Goal: Navigation & Orientation: Find specific page/section

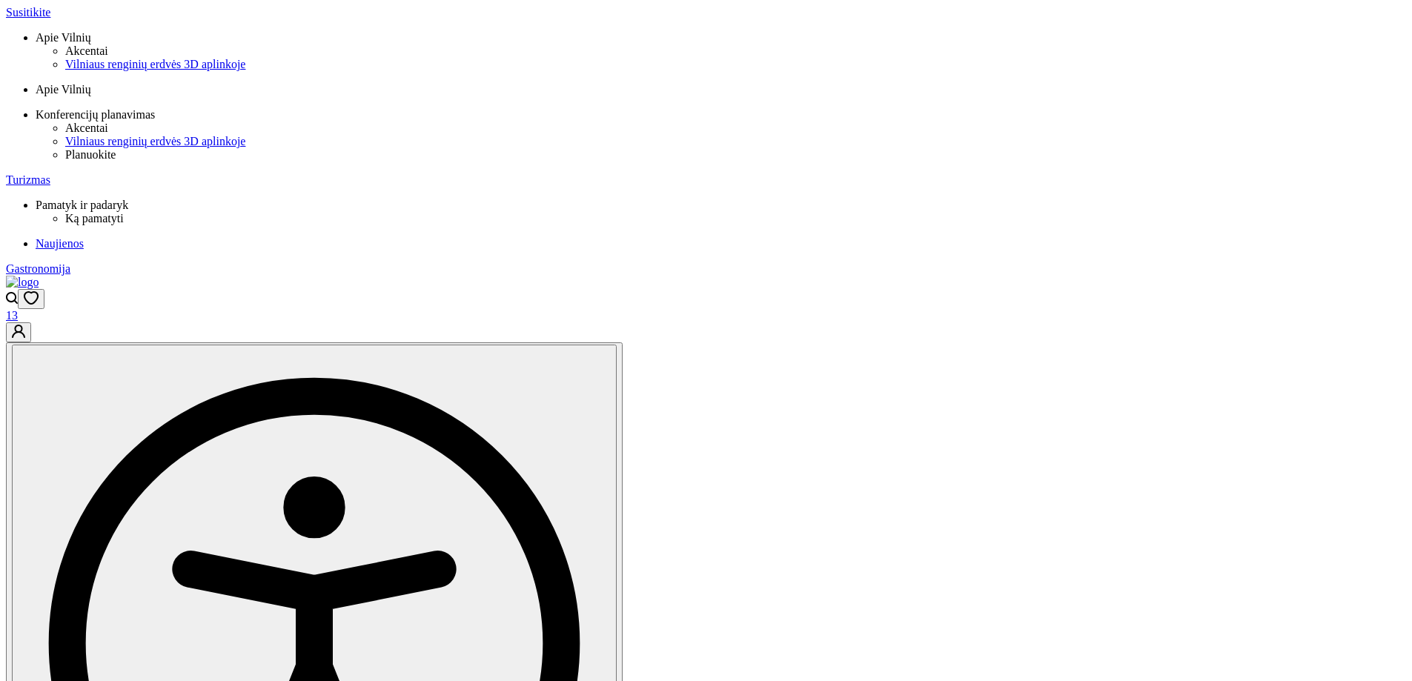
click at [18, 292] on icon "Open search modal" at bounding box center [12, 298] width 12 height 13
